Goal: Obtain resource: Download file/media

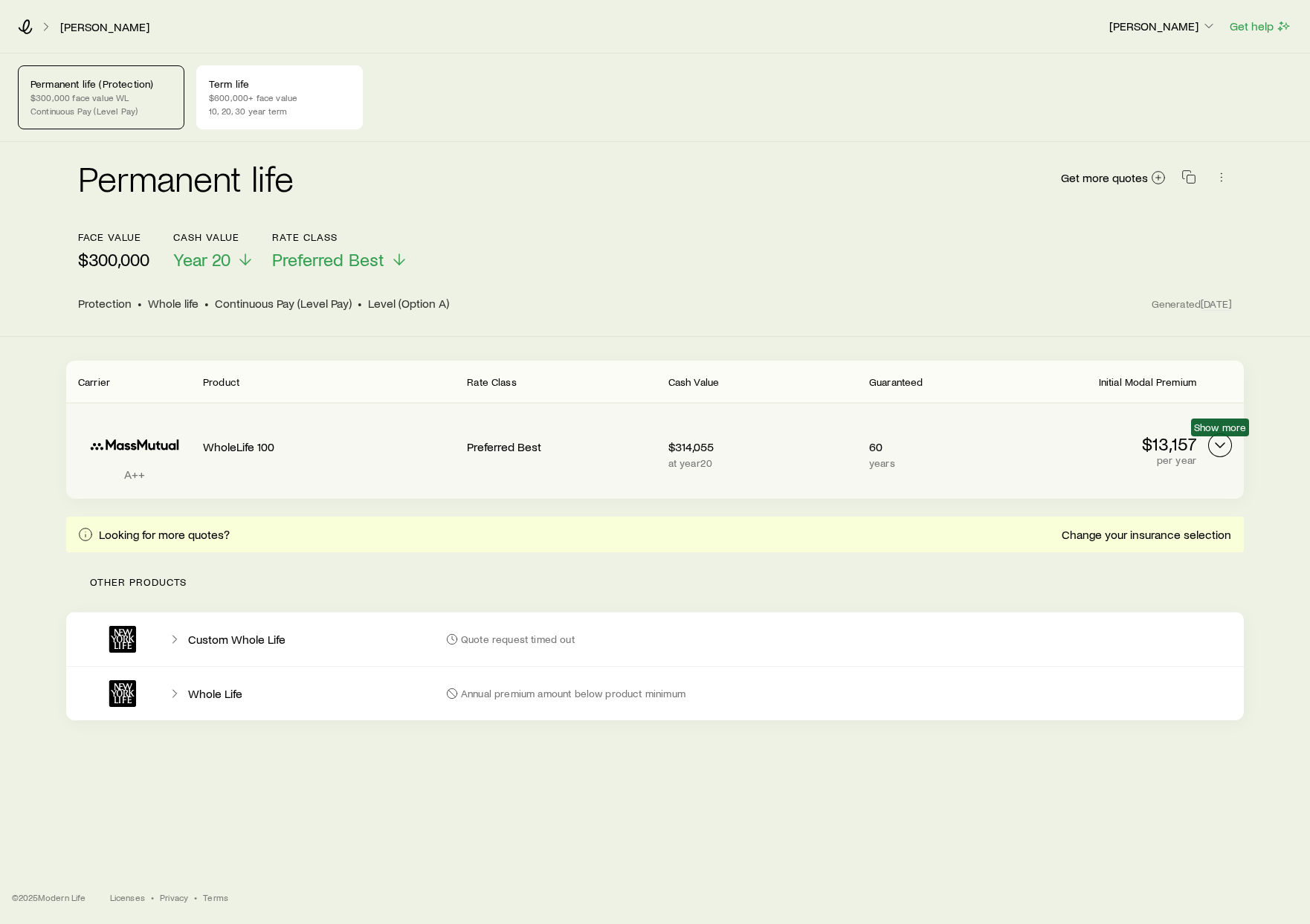
click at [1228, 443] on icon "Permanent quotes" at bounding box center [1220, 446] width 18 height 18
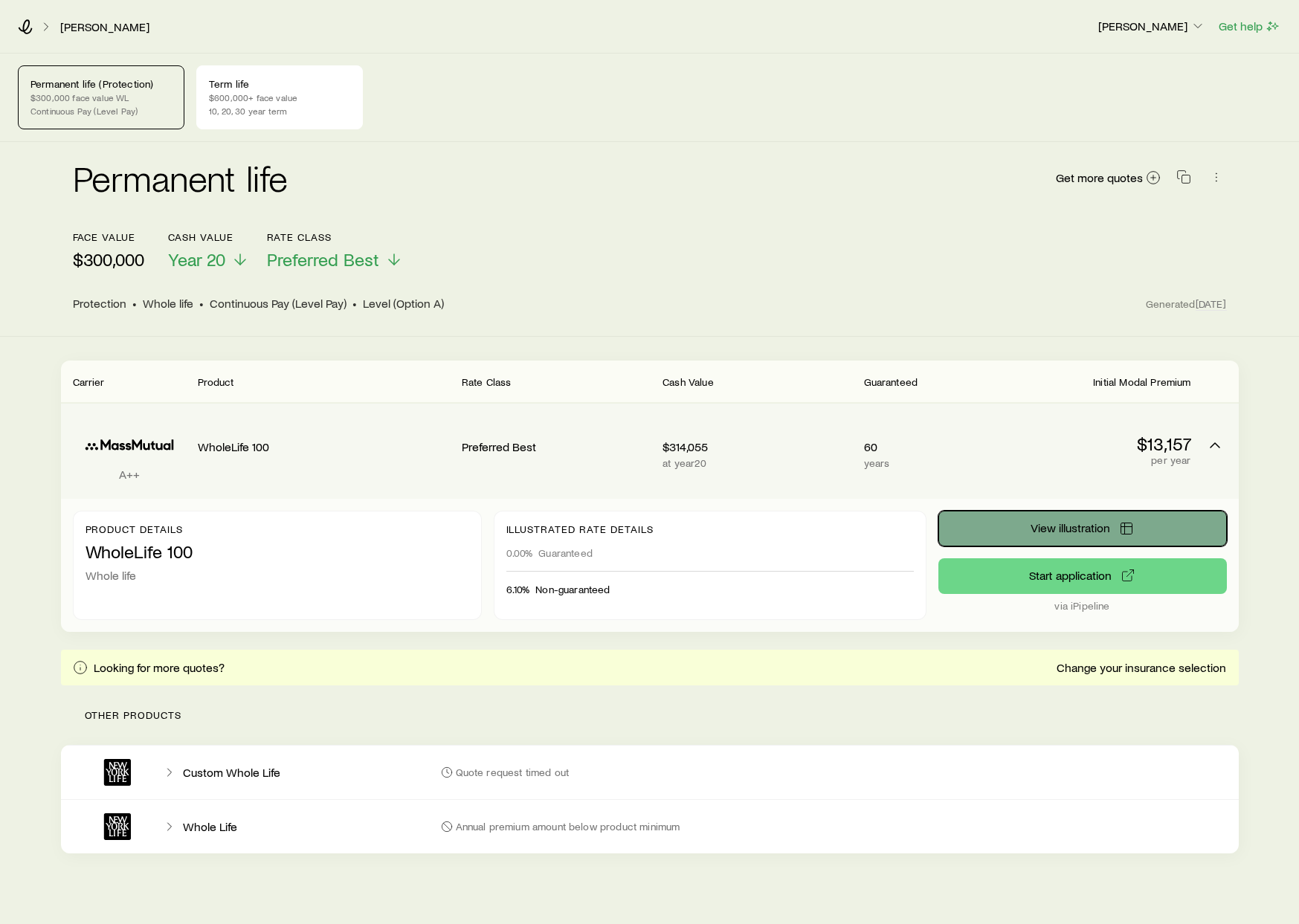
click at [1021, 531] on button "View illustration" at bounding box center [1082, 529] width 289 height 36
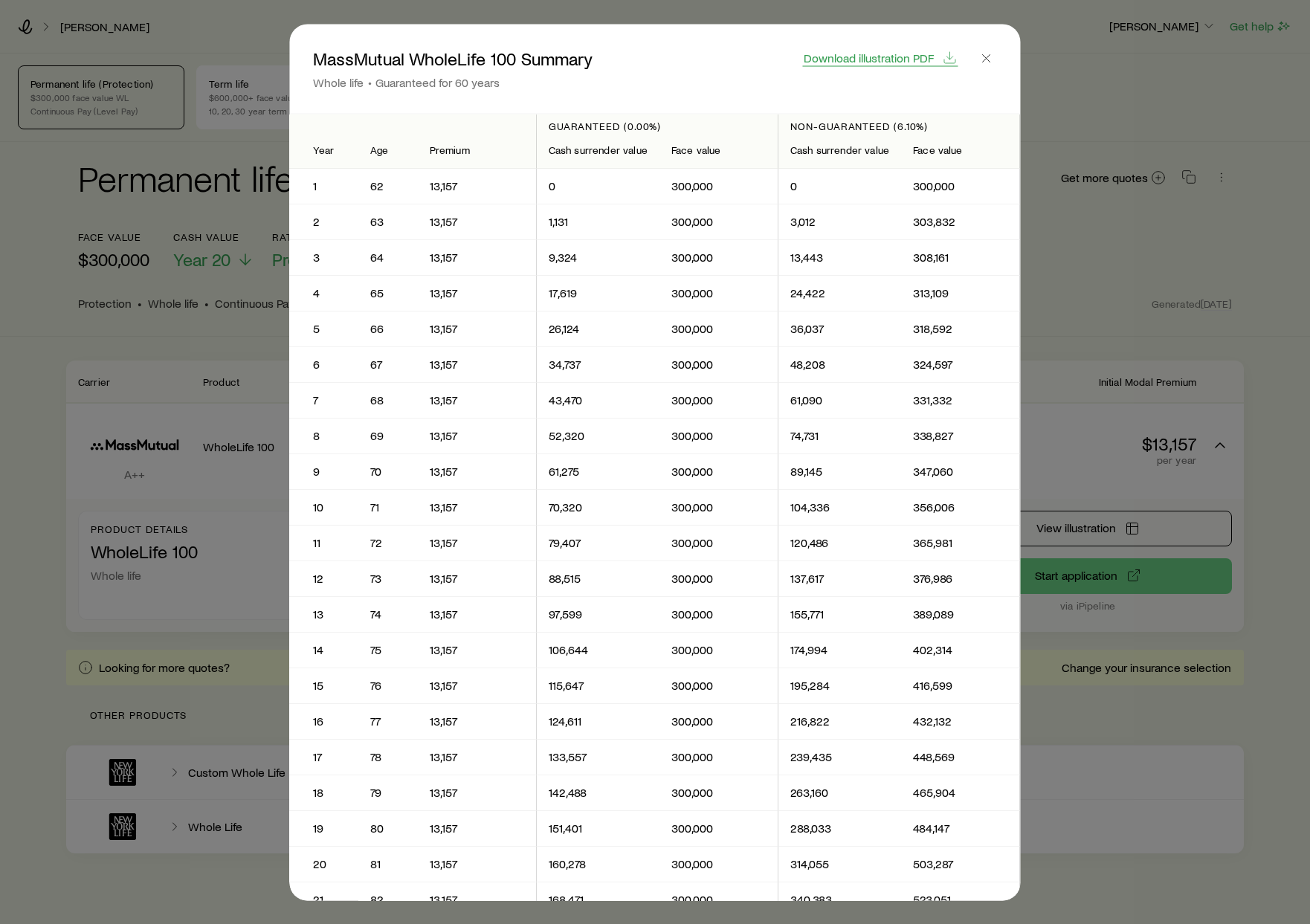
click at [909, 60] on span "Download illustration PDF" at bounding box center [870, 57] width 130 height 12
click at [839, 55] on span "Download illustration PDF" at bounding box center [870, 57] width 130 height 12
click at [991, 59] on icon "button" at bounding box center [987, 57] width 15 height 15
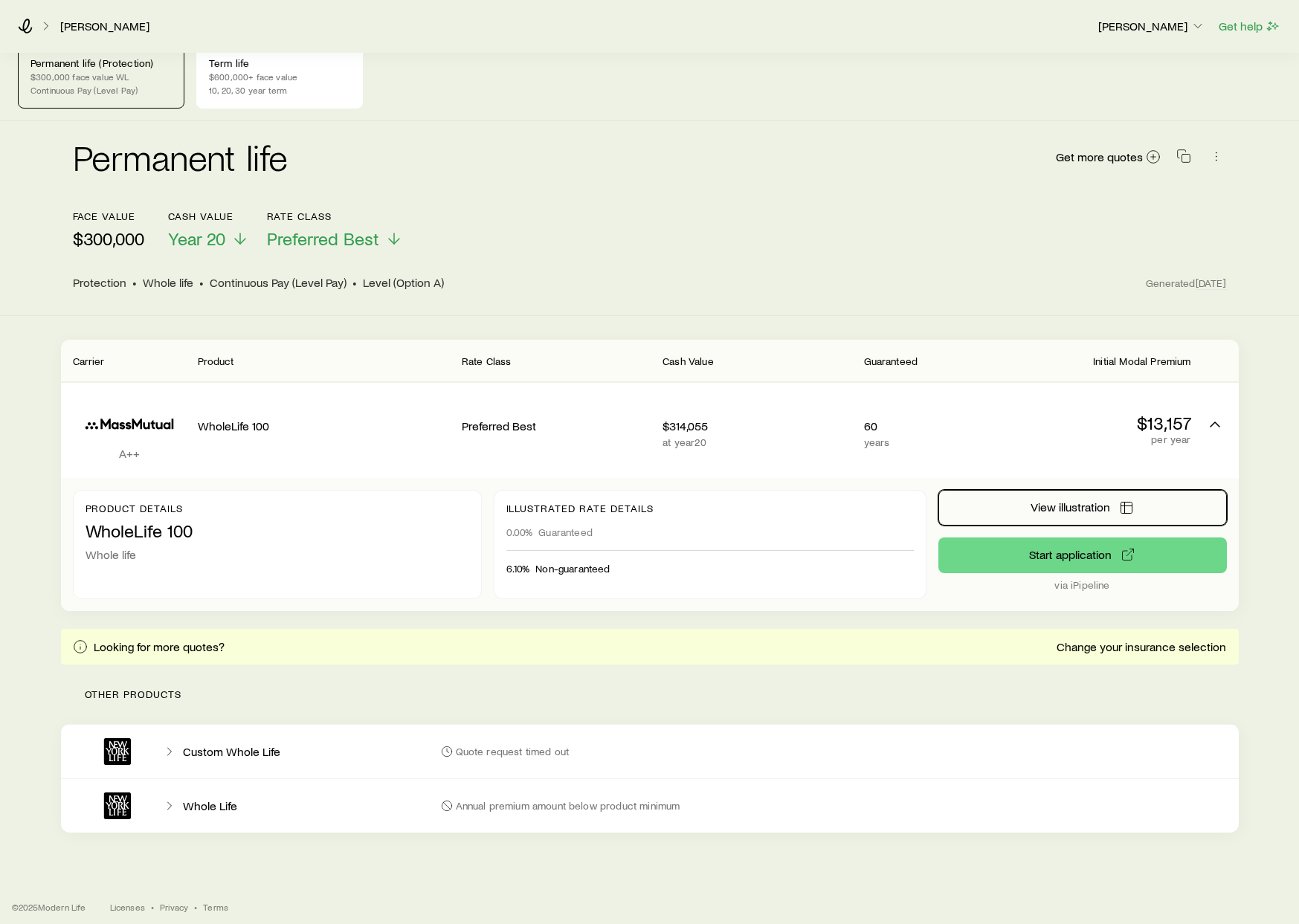
scroll to position [31, 0]
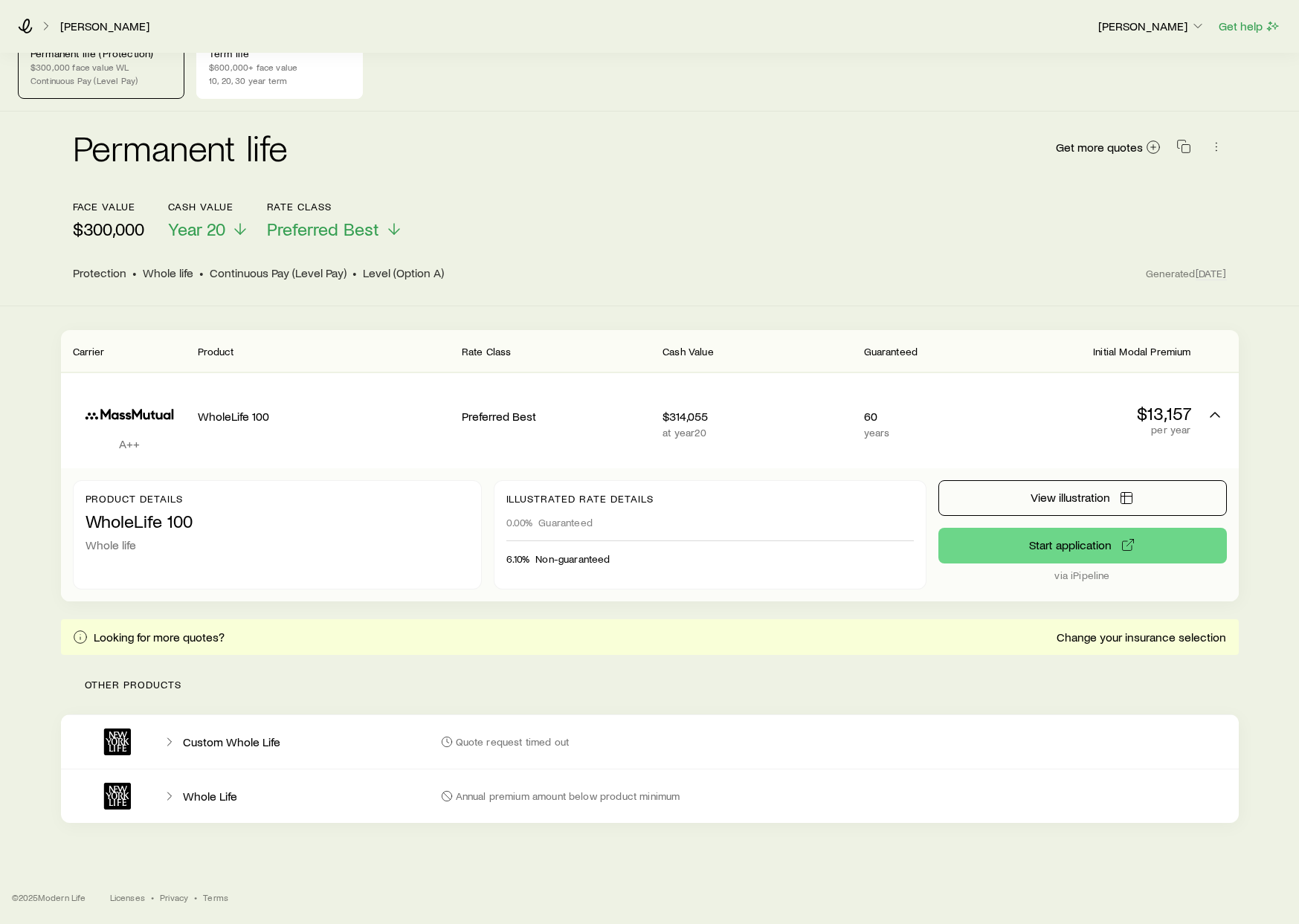
click at [172, 736] on icon at bounding box center [169, 742] width 15 height 15
click at [166, 743] on icon at bounding box center [169, 742] width 15 height 15
click at [173, 795] on icon at bounding box center [169, 796] width 15 height 15
click at [169, 739] on icon at bounding box center [169, 742] width 15 height 15
